Goal: Check status

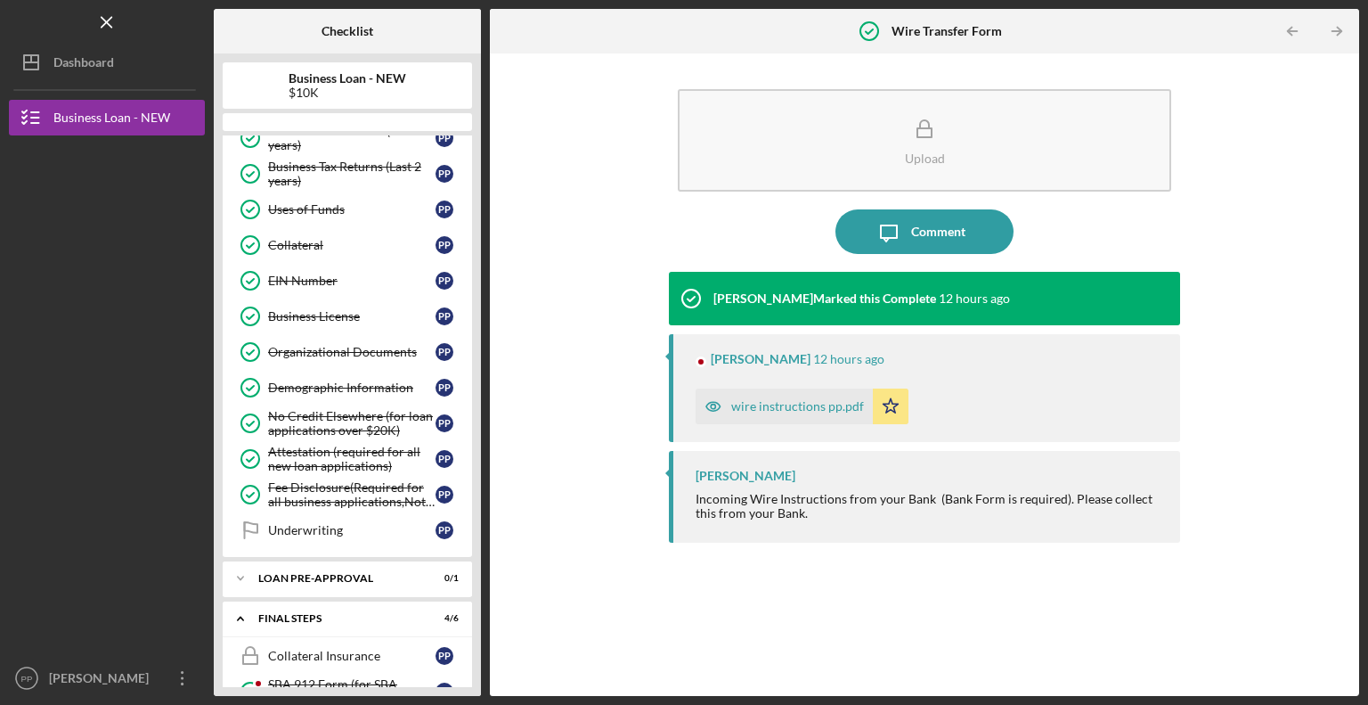
scroll to position [453, 0]
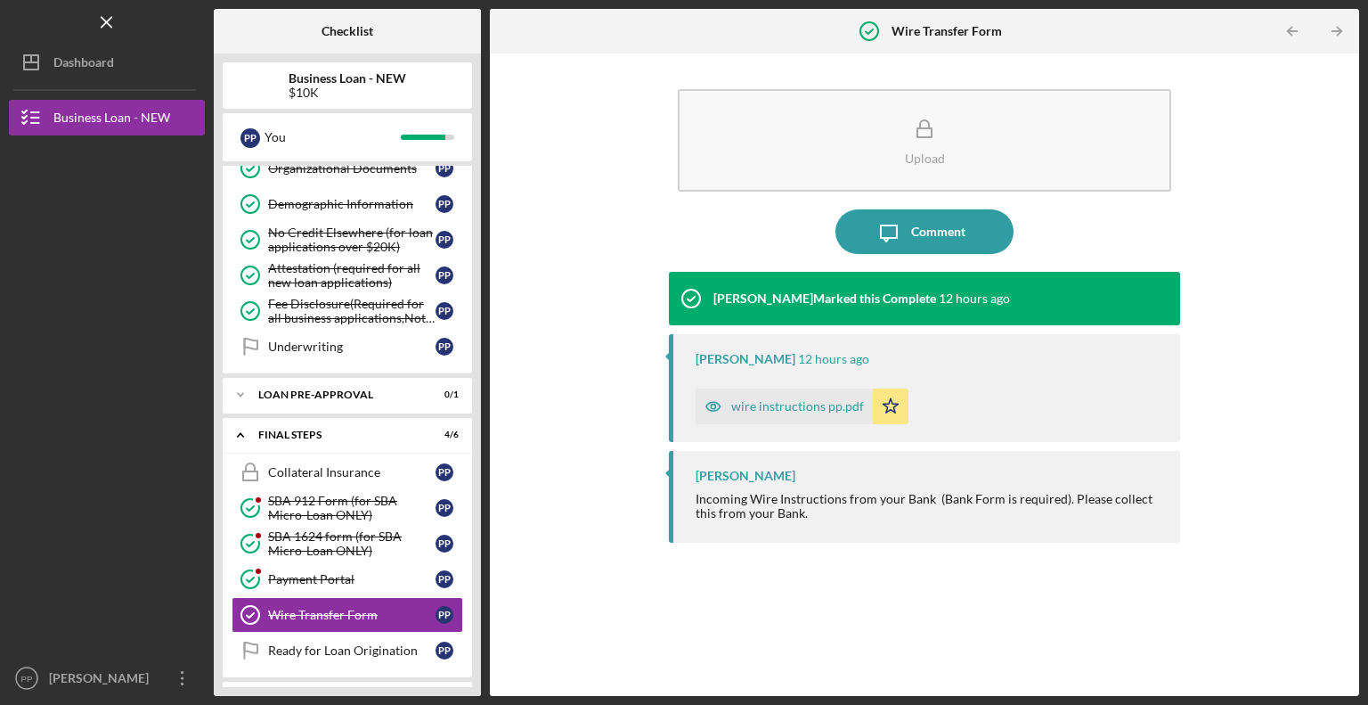
click at [621, 415] on div "Upload Icon/Message Comment [PERSON_NAME] Marked this Complete 12 hours ago [PE…" at bounding box center [925, 374] width 852 height 624
click at [1087, 605] on div "[PERSON_NAME] Marked this Complete 12 hours ago [PERSON_NAME] 12 hours ago wire…" at bounding box center [924, 470] width 511 height 397
click at [198, 409] on div at bounding box center [107, 529] width 196 height 263
click at [374, 647] on div "Ready for Loan Origination" at bounding box center [351, 650] width 167 height 14
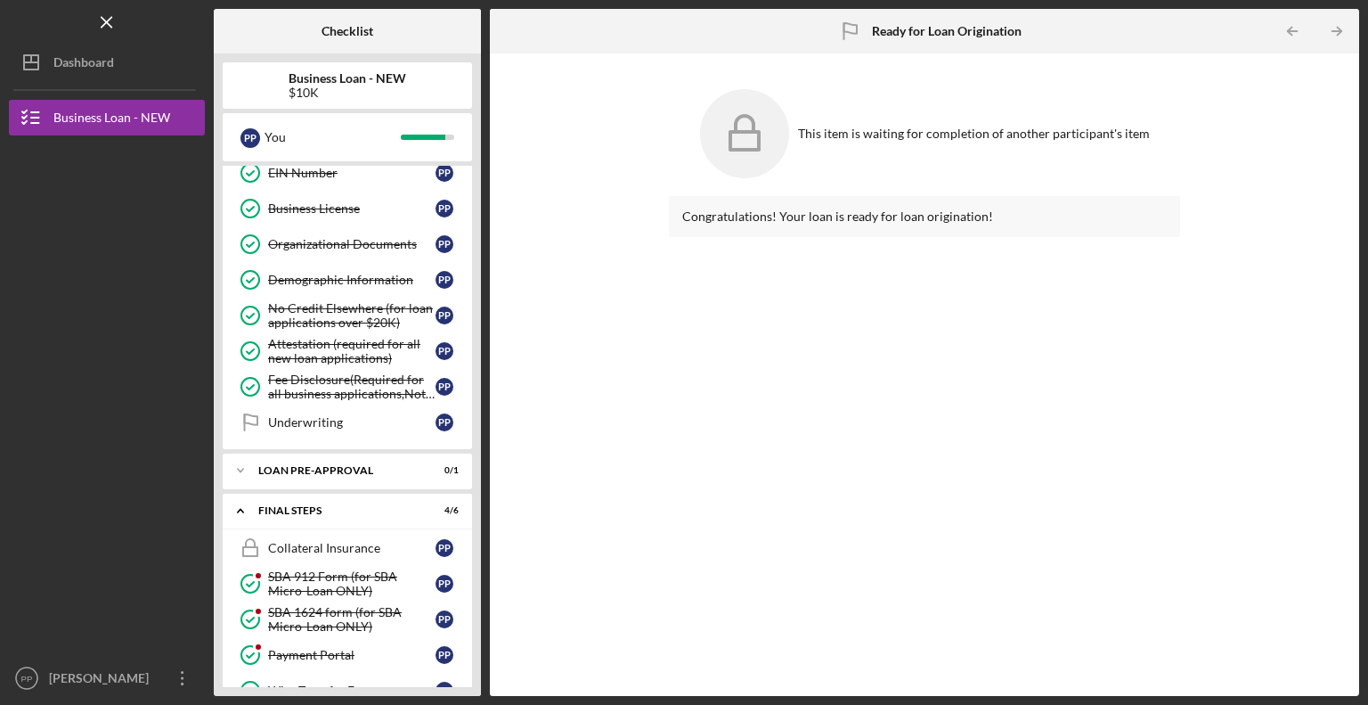
scroll to position [484, 0]
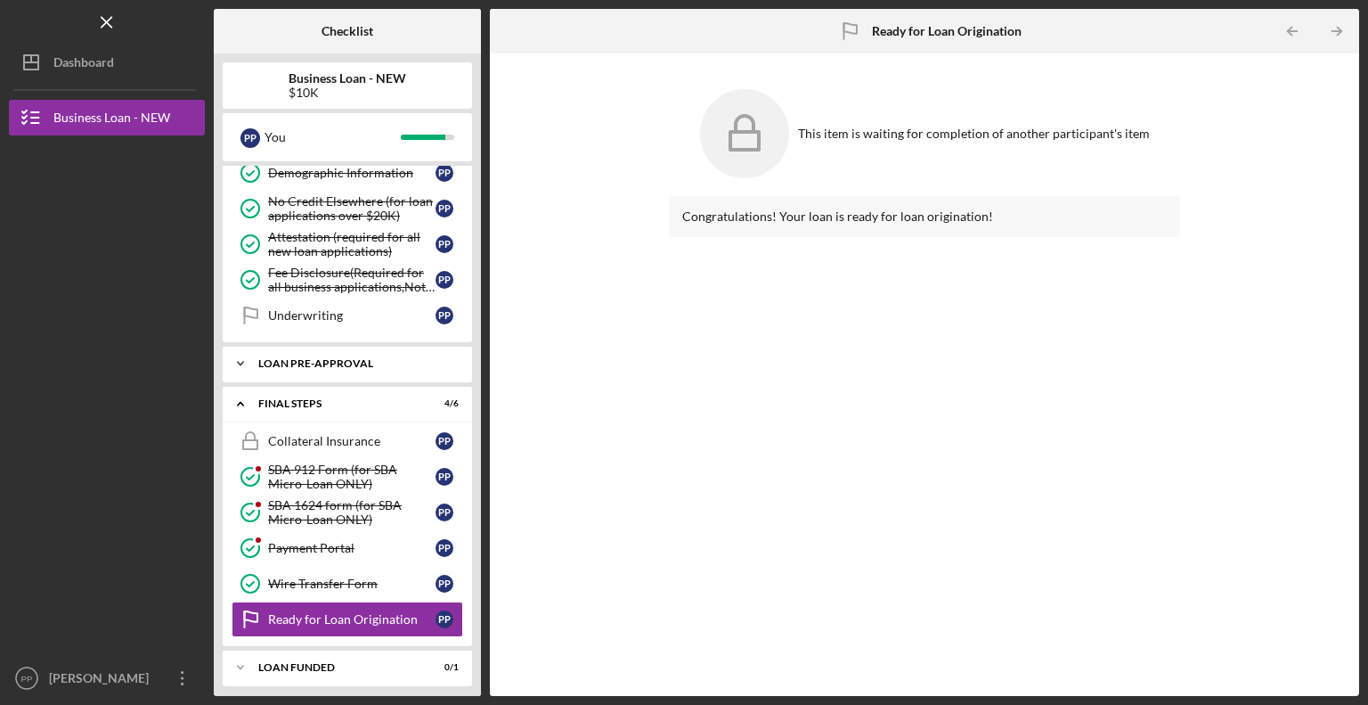
click at [395, 358] on div "LOAN PRE-APPROVAL" at bounding box center [354, 363] width 192 height 11
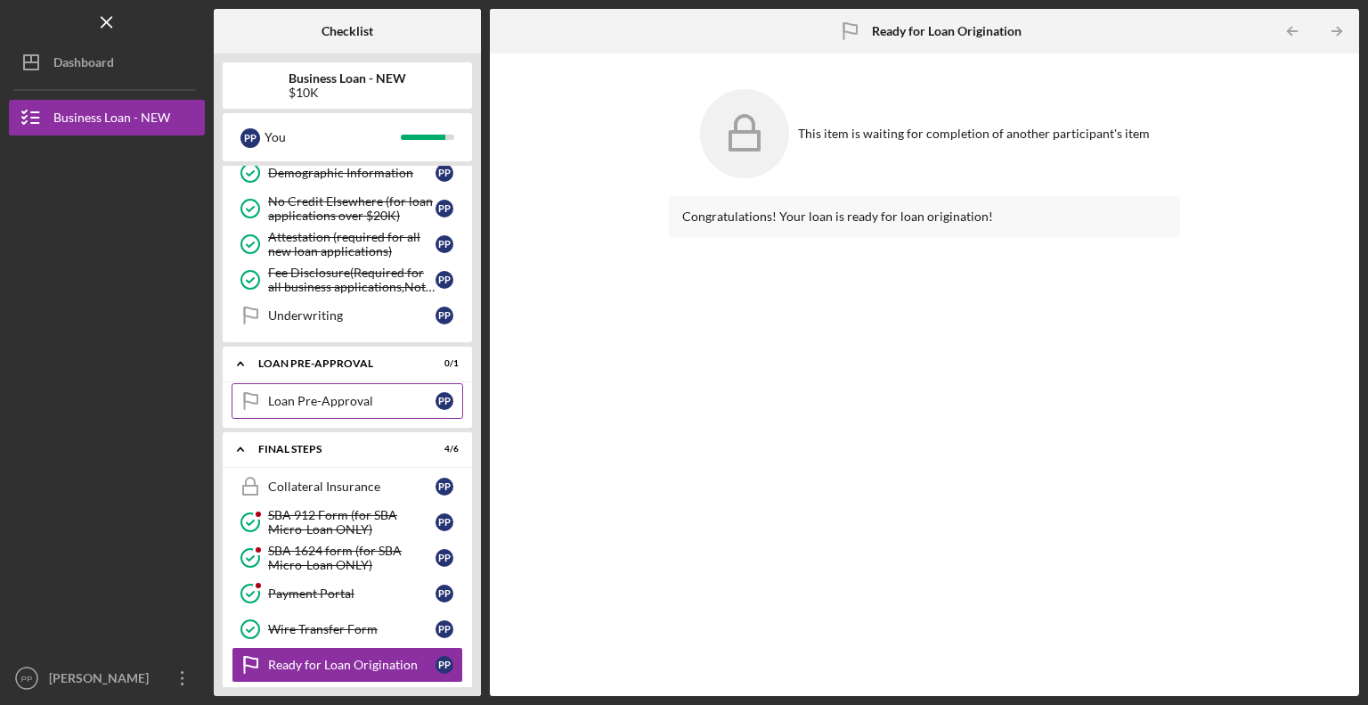
click at [379, 394] on div "Loan Pre-Approval" at bounding box center [351, 401] width 167 height 14
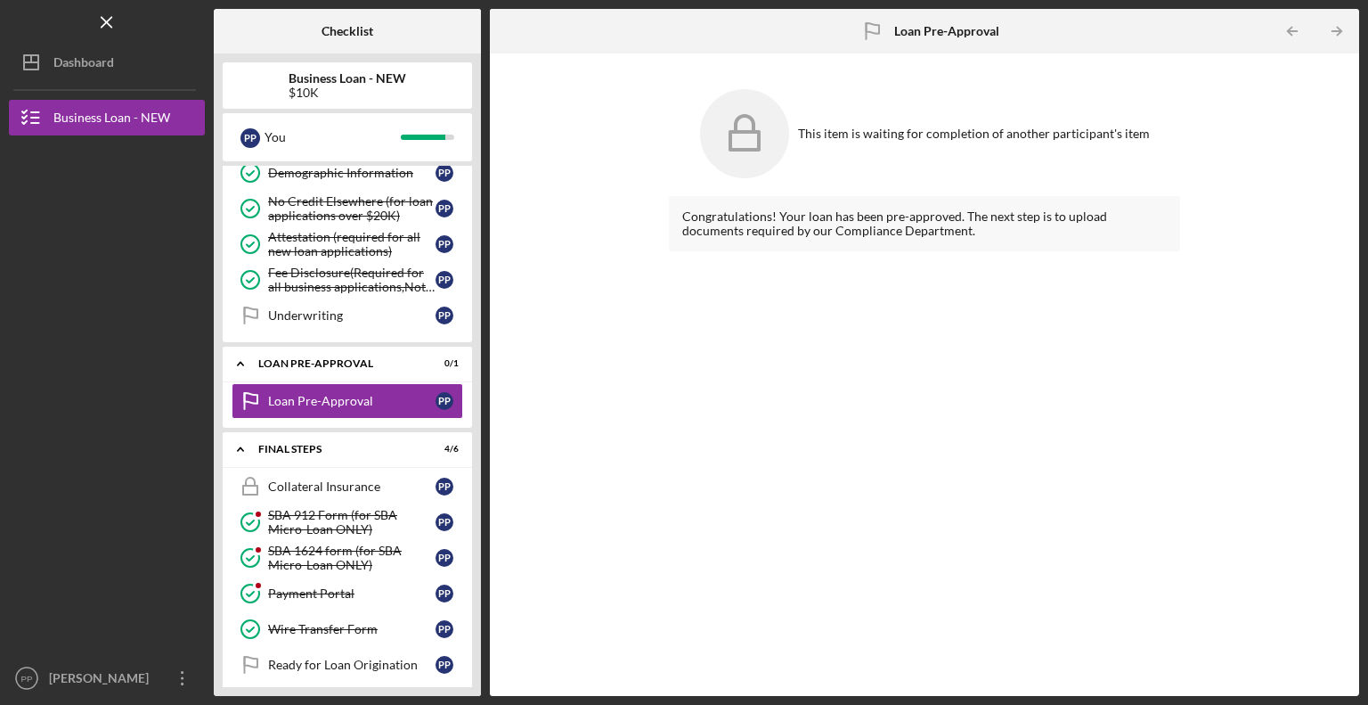
click at [520, 368] on div "This item is waiting for completion of another participant's item Congratulatio…" at bounding box center [925, 374] width 852 height 624
click at [492, 581] on div "This item is waiting for completion of another participant's item Congratulatio…" at bounding box center [924, 374] width 869 height 642
click at [11, 585] on div at bounding box center [107, 529] width 196 height 263
click at [96, 580] on div at bounding box center [107, 529] width 196 height 263
click at [292, 484] on div "Collateral Insurance" at bounding box center [351, 486] width 167 height 14
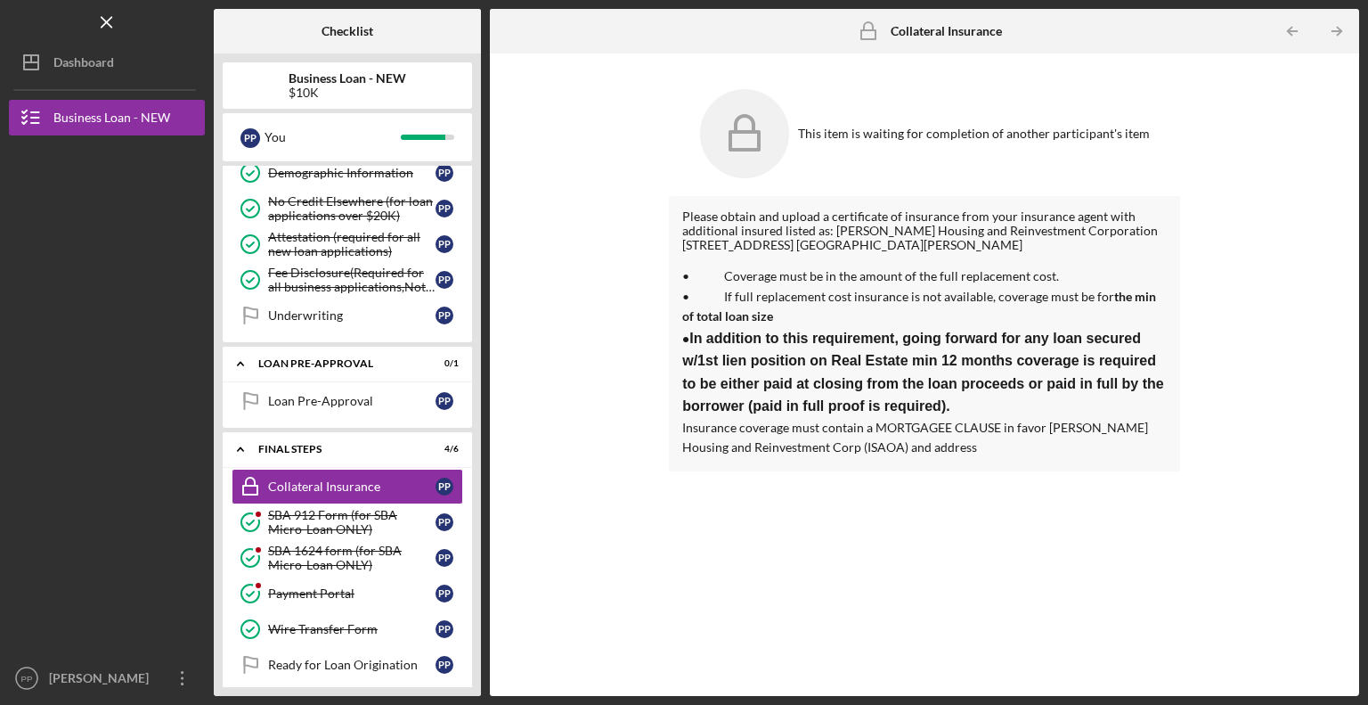
click at [680, 484] on div "Please obtain and upload a certificate of insurance from your insurance agent w…" at bounding box center [924, 432] width 511 height 473
